Goal: Task Accomplishment & Management: Complete application form

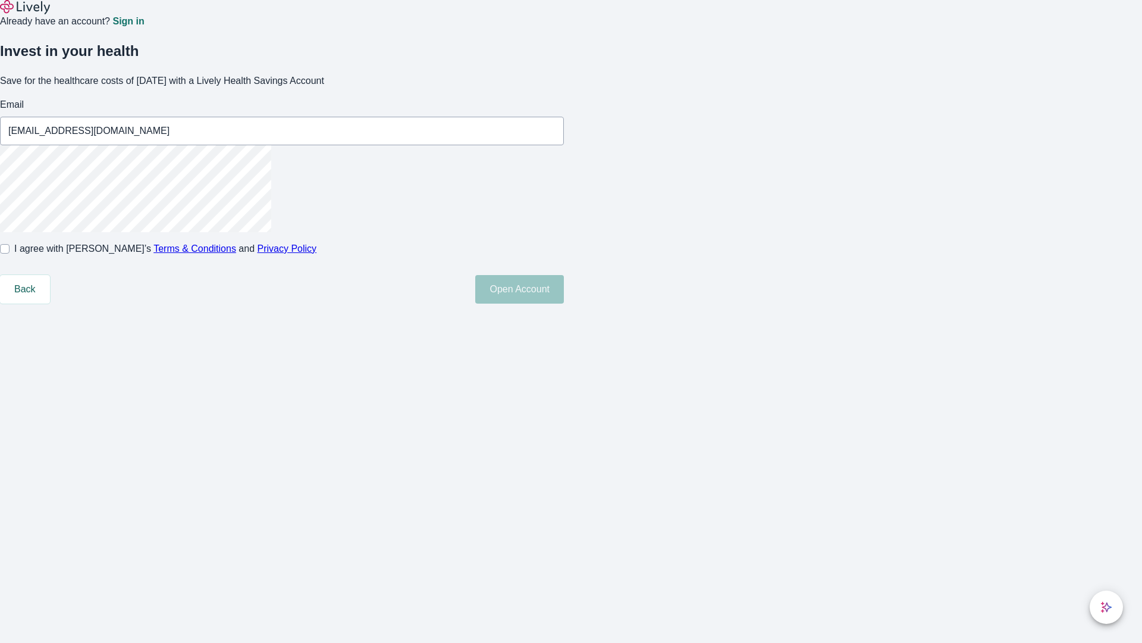
click at [10, 253] on input "I agree with Lively’s Terms & Conditions and Privacy Policy" at bounding box center [5, 249] width 10 height 10
checkbox input "true"
click at [564, 303] on button "Open Account" at bounding box center [519, 289] width 89 height 29
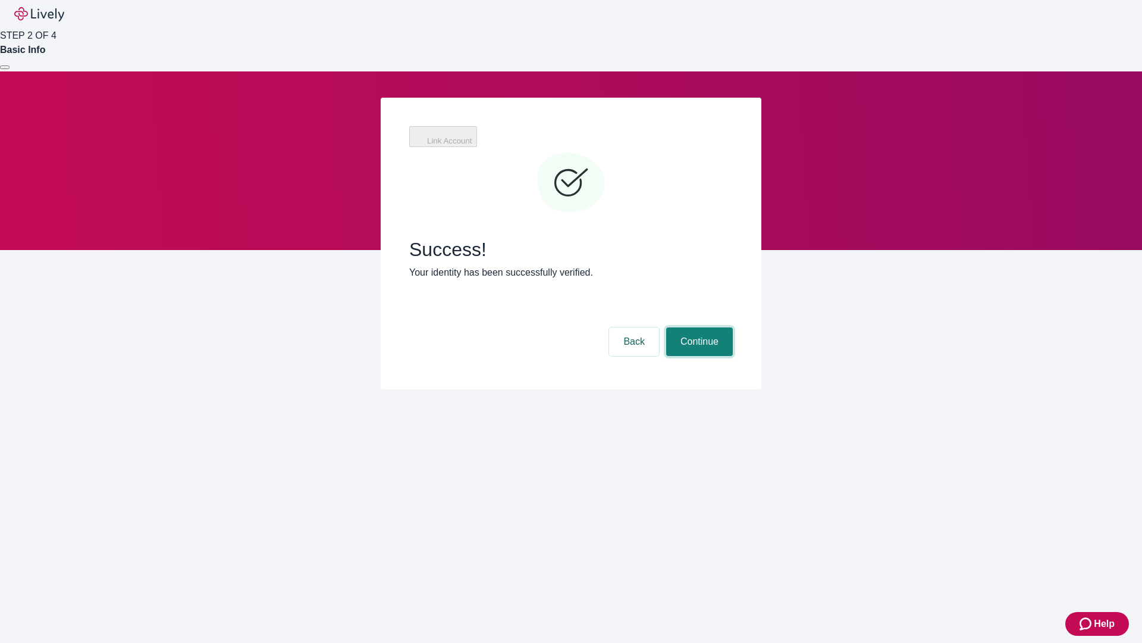
click at [728, 327] on button "Continue" at bounding box center [699, 341] width 67 height 29
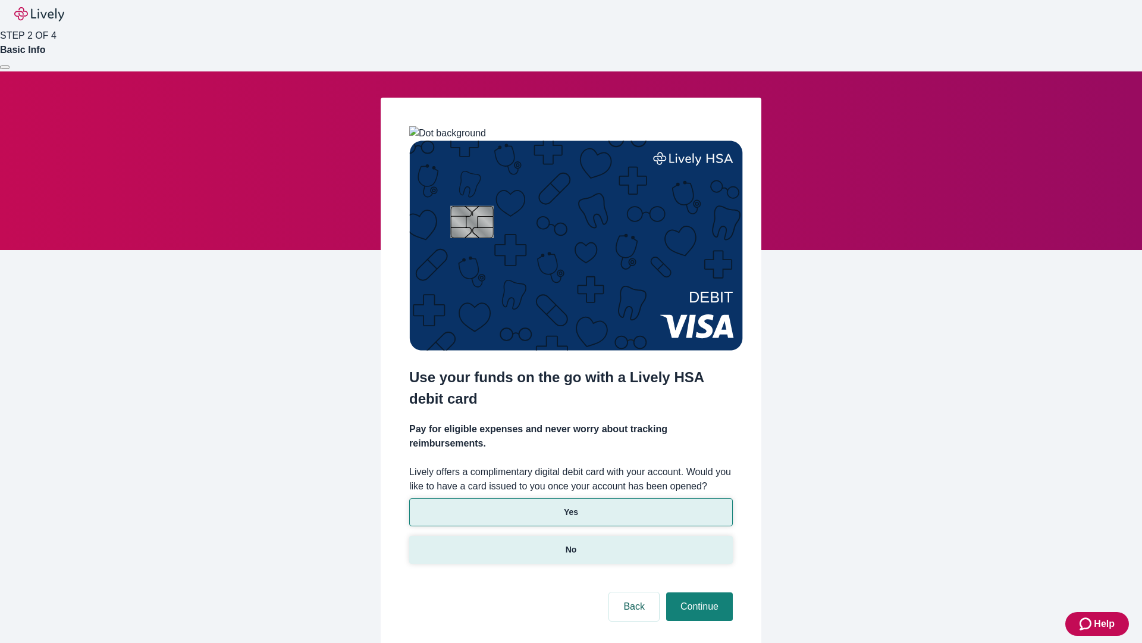
click at [571, 543] on p "No" at bounding box center [571, 549] width 11 height 12
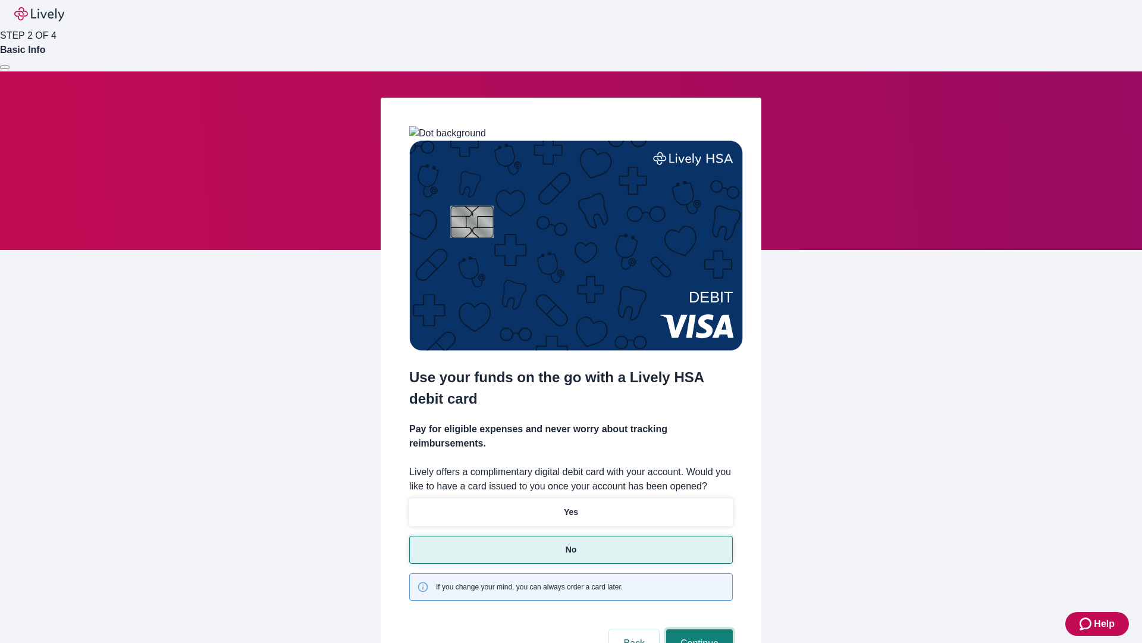
click at [698, 629] on button "Continue" at bounding box center [699, 643] width 67 height 29
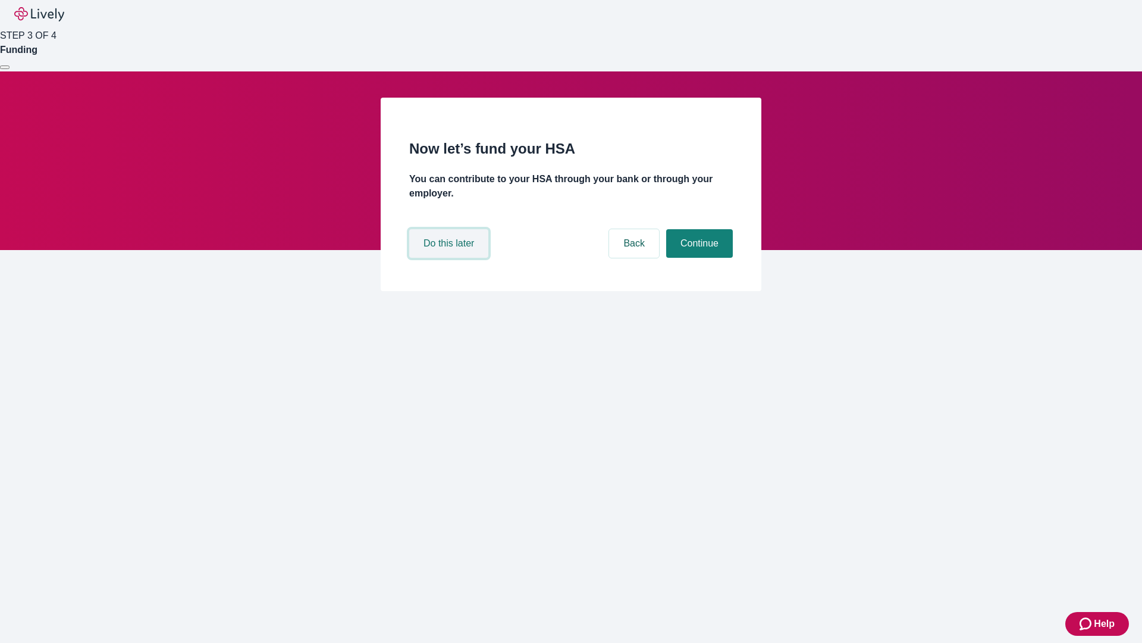
click at [450, 258] on button "Do this later" at bounding box center [448, 243] width 79 height 29
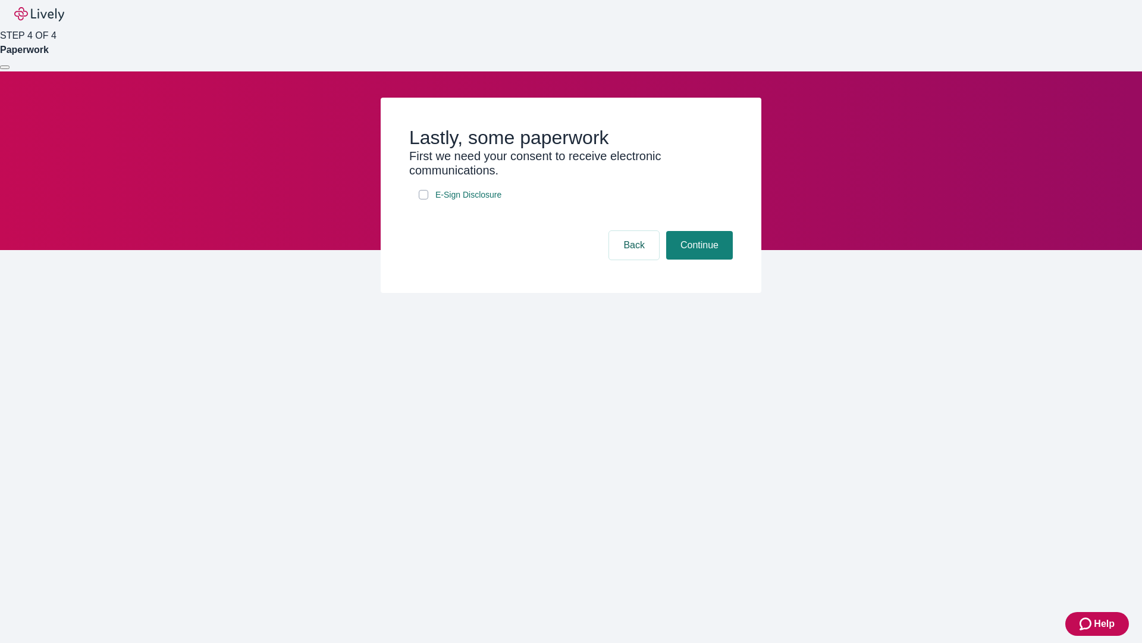
click at [424, 199] on input "E-Sign Disclosure" at bounding box center [424, 195] width 10 height 10
checkbox input "true"
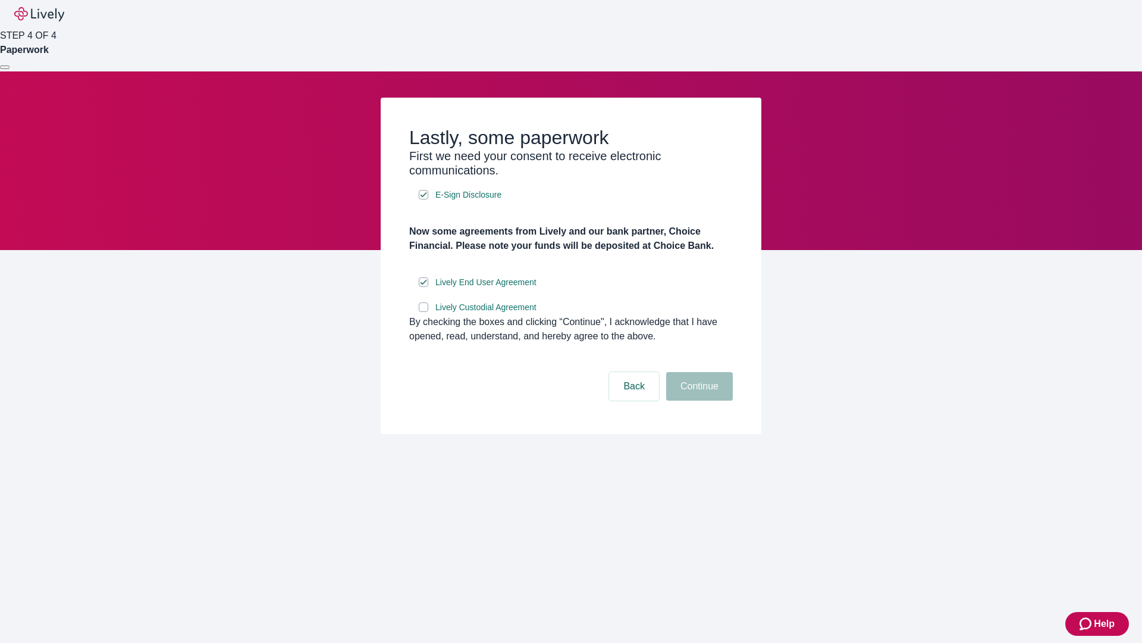
click at [424, 312] on input "Lively Custodial Agreement" at bounding box center [424, 307] width 10 height 10
checkbox input "true"
click at [698, 400] on button "Continue" at bounding box center [699, 386] width 67 height 29
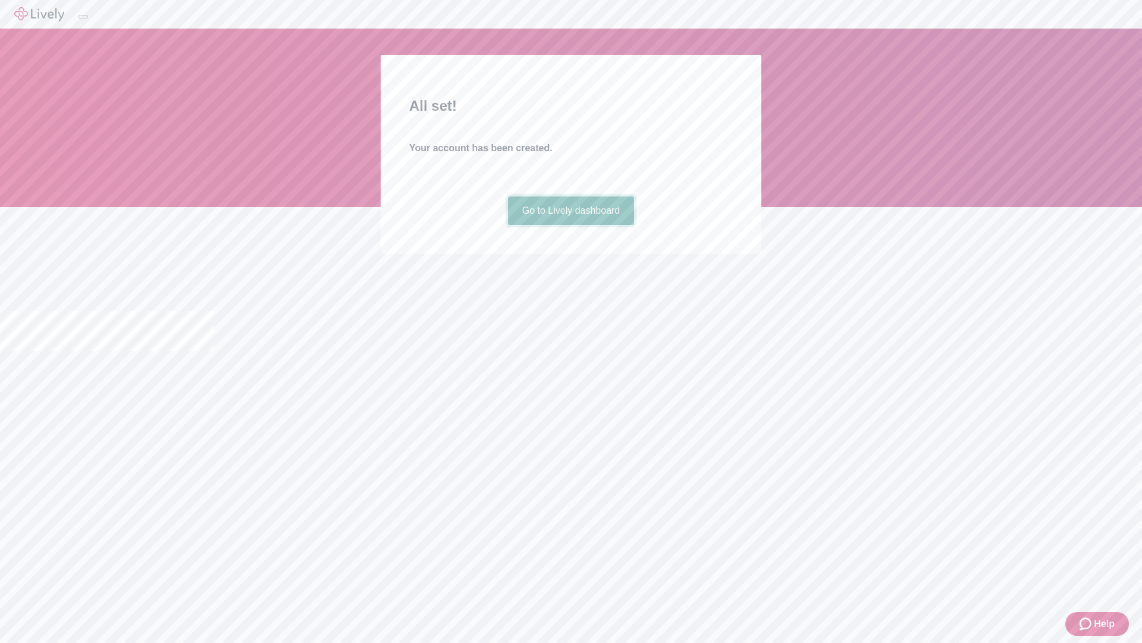
click at [571, 225] on link "Go to Lively dashboard" at bounding box center [571, 210] width 127 height 29
